Goal: Submit feedback/report problem

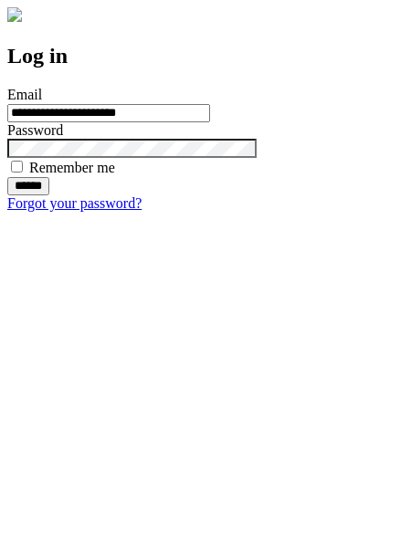
type input "**********"
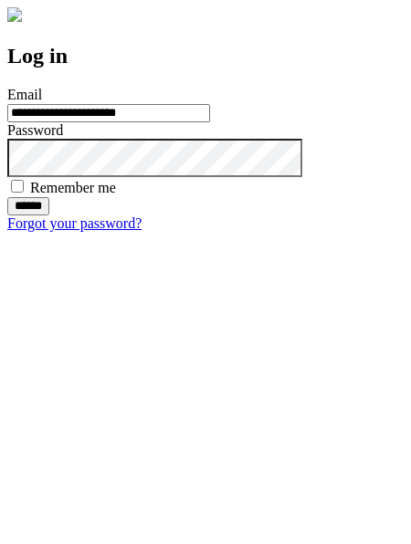
click at [49, 216] on input "******" at bounding box center [28, 206] width 42 height 18
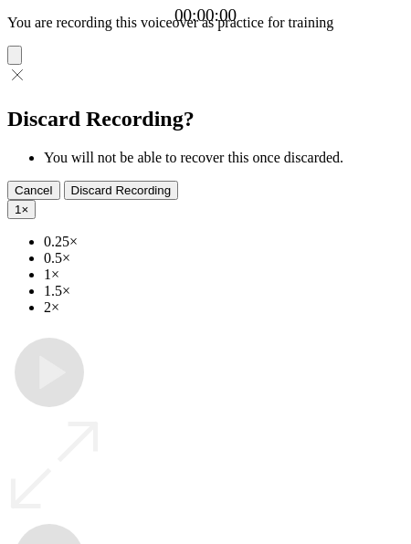
type input "**********"
